Goal: Communication & Community: Answer question/provide support

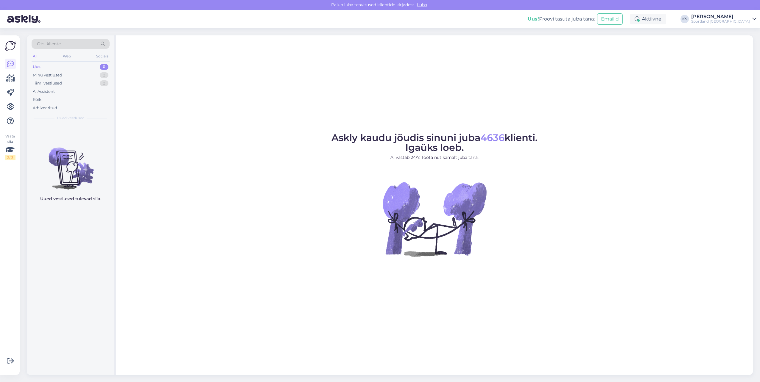
click at [737, 20] on div "Sportland [GEOGRAPHIC_DATA]" at bounding box center [720, 21] width 59 height 5
click at [739, 42] on button "Ava" at bounding box center [745, 45] width 13 height 9
click at [729, 18] on div "[PERSON_NAME]" at bounding box center [720, 16] width 59 height 5
click at [740, 30] on button "Ava" at bounding box center [745, 33] width 13 height 9
click at [258, 80] on div "Askly kaudu jõudis sinuni juba 4636 klienti. Igaüks loeb. AI vastab 24/7. Tööta…" at bounding box center [434, 205] width 637 height 340
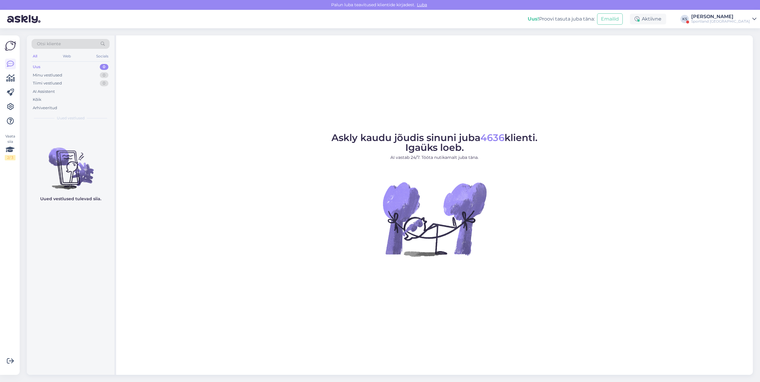
drag, startPoint x: 739, startPoint y: 21, endPoint x: 742, endPoint y: 24, distance: 4.0
click at [739, 21] on div "Sportland [GEOGRAPHIC_DATA]" at bounding box center [720, 21] width 59 height 5
click at [751, 46] on button "Ava" at bounding box center [745, 45] width 13 height 9
click at [735, 19] on div "[PERSON_NAME]" at bounding box center [720, 16] width 59 height 5
click at [742, 37] on button "Ava" at bounding box center [745, 33] width 13 height 9
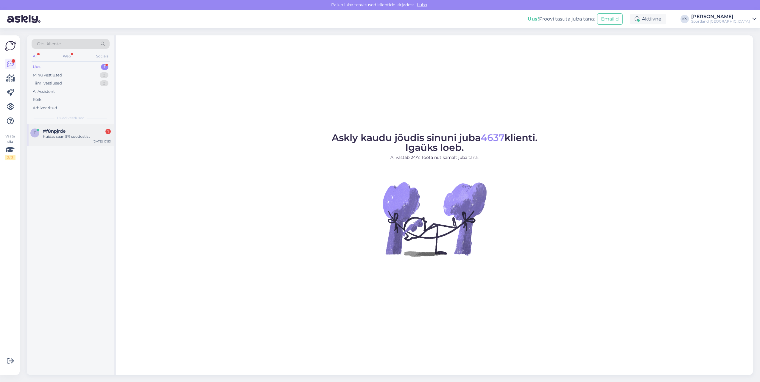
click at [52, 136] on div "Kuidas saan 5% soodustist" at bounding box center [77, 136] width 68 height 5
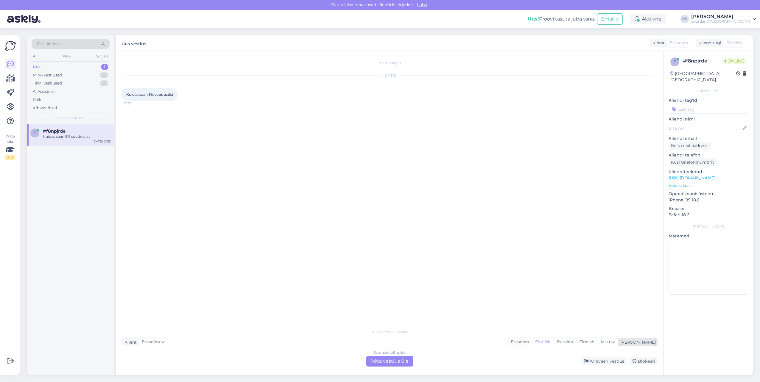
click at [532, 339] on div "Estonian" at bounding box center [520, 342] width 24 height 9
click at [395, 358] on div "Estonian to Estonian Võta vestlus üle" at bounding box center [389, 361] width 47 height 11
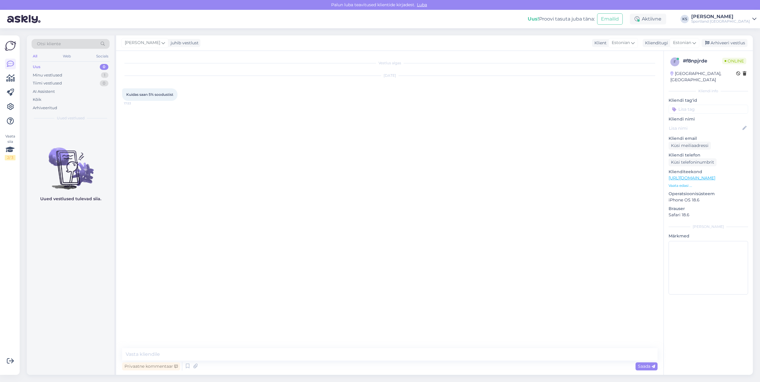
click at [410, 360] on textarea at bounding box center [390, 355] width 536 height 13
type textarea "Tere! [PERSON_NAME] klienditeenindusest"
type textarea "Kas soovite kasutada soodustuse e-poes või kaupluses kohapeal?"
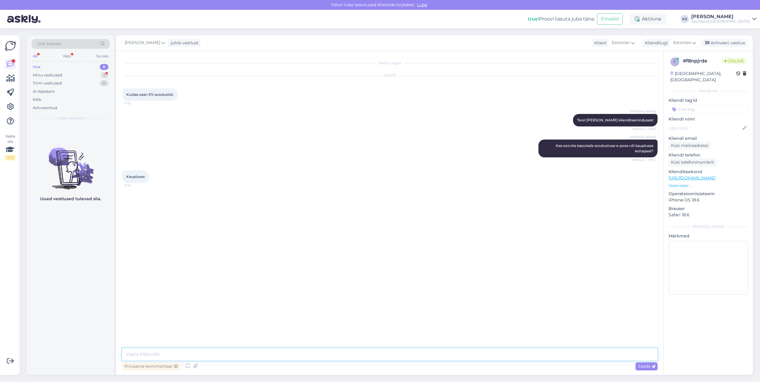
click at [234, 356] on textarea at bounding box center [390, 355] width 536 height 13
type textarea "s"
type textarea "Se"
drag, startPoint x: 141, startPoint y: 356, endPoint x: 111, endPoint y: 358, distance: 30.8
click at [111, 358] on div "Otsi kliente All Web Socials Uus 0 Minu vestlused 1 Tiimi vestlused 0 AI Assist…" at bounding box center [390, 205] width 726 height 340
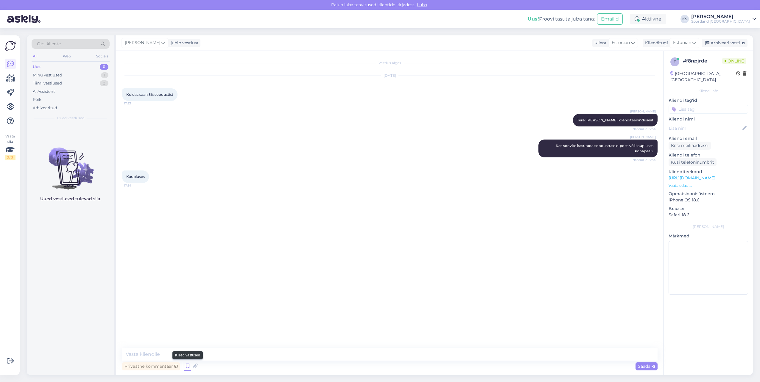
click at [186, 364] on icon at bounding box center [187, 366] width 7 height 9
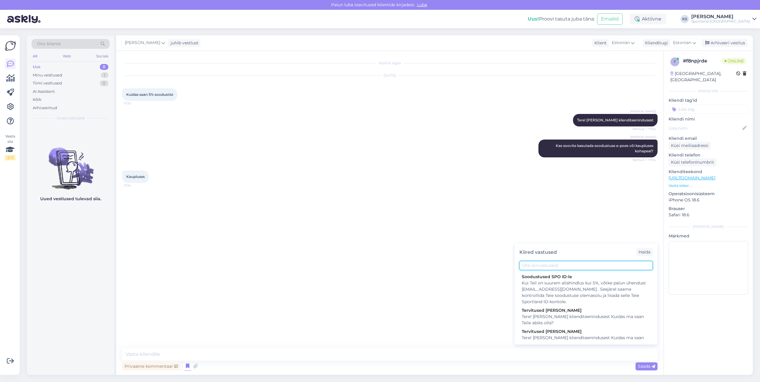
click at [573, 262] on input "text" at bounding box center [585, 265] width 133 height 9
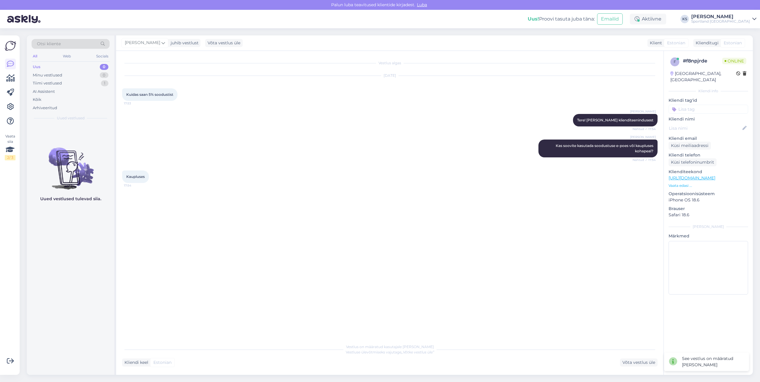
click at [536, 211] on div "Vestlus algas [DATE] Kuidas saan 5% soodustist 17:53 [PERSON_NAME]! [PERSON_NAM…" at bounding box center [392, 196] width 541 height 279
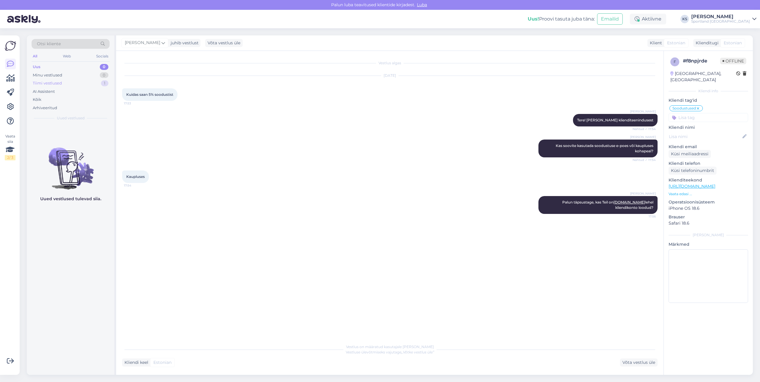
click at [97, 80] on div "Tiimi vestlused 1" at bounding box center [71, 83] width 78 height 8
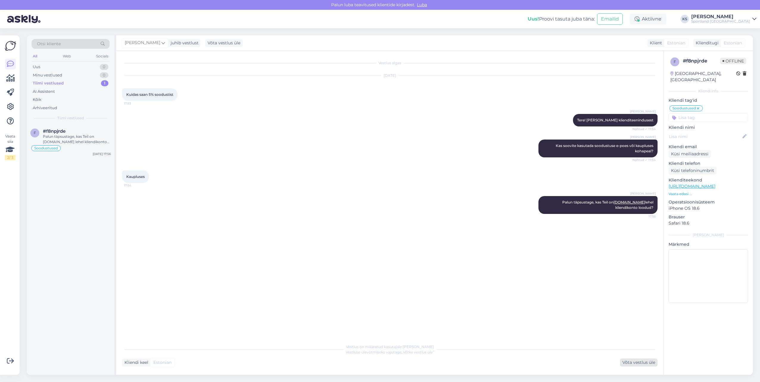
click at [643, 363] on div "Võta vestlus üle" at bounding box center [639, 363] width 38 height 8
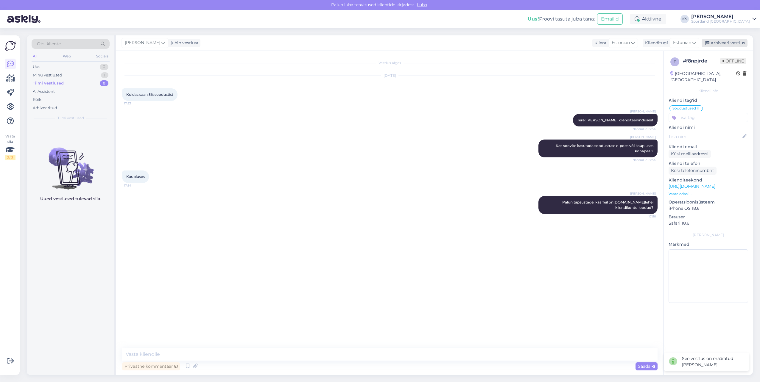
click at [732, 40] on div "Arhiveeri vestlus" at bounding box center [725, 43] width 46 height 8
